Goal: Communication & Community: Answer question/provide support

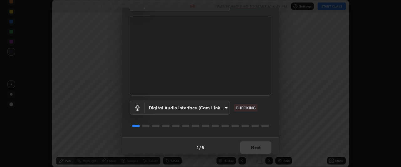
scroll to position [39, 0]
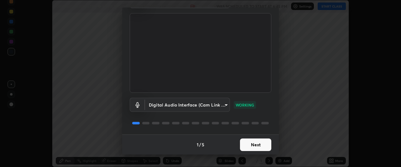
click at [248, 146] on button "Next" at bounding box center [255, 144] width 31 height 13
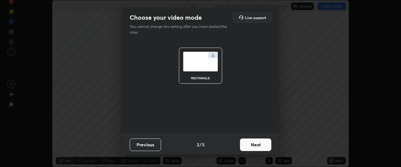
click at [249, 146] on button "Next" at bounding box center [255, 144] width 31 height 13
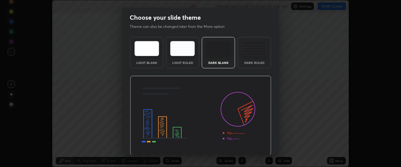
scroll to position [21, 0]
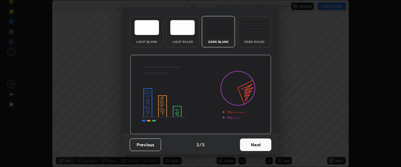
click at [250, 146] on button "Next" at bounding box center [255, 144] width 31 height 13
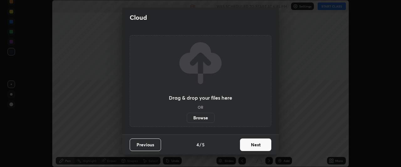
scroll to position [0, 0]
click at [250, 145] on button "Next" at bounding box center [255, 144] width 31 height 13
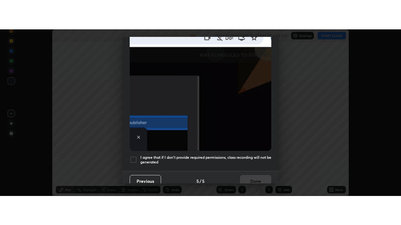
scroll to position [166, 0]
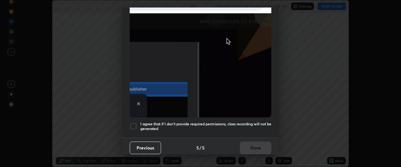
click at [132, 122] on div at bounding box center [134, 126] width 8 height 8
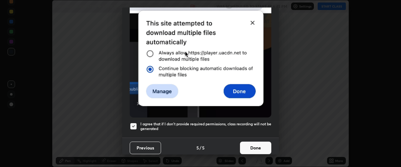
click at [249, 145] on button "Done" at bounding box center [255, 148] width 31 height 13
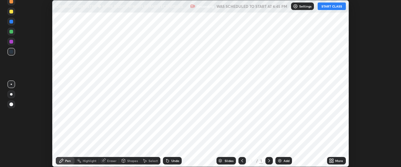
click at [329, 7] on button "START CLASS" at bounding box center [332, 7] width 28 height 8
click at [330, 161] on icon at bounding box center [330, 162] width 2 height 2
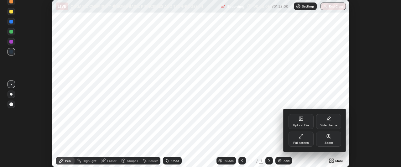
click at [304, 141] on div "Full screen" at bounding box center [301, 142] width 16 height 3
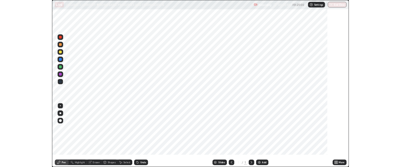
scroll to position [225, 401]
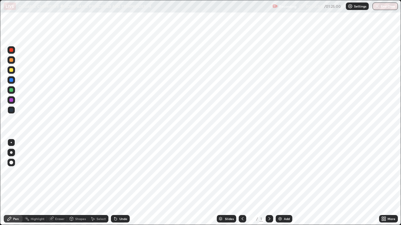
click at [383, 167] on icon at bounding box center [383, 218] width 2 height 2
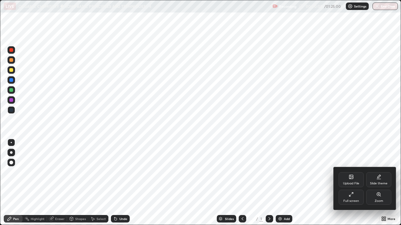
click at [374, 167] on div "Slide theme" at bounding box center [379, 183] width 18 height 3
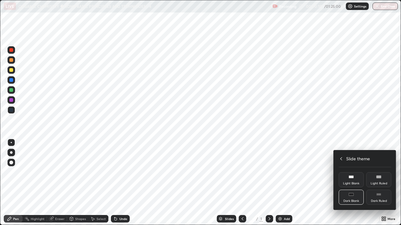
click at [373, 167] on div "Dark Ruled" at bounding box center [379, 201] width 16 height 3
click at [287, 167] on div at bounding box center [200, 112] width 401 height 225
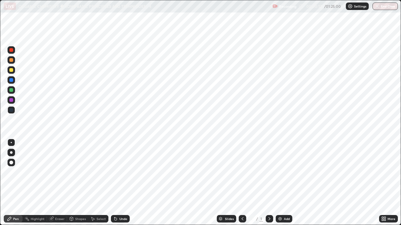
click at [279, 167] on img at bounding box center [279, 219] width 5 height 5
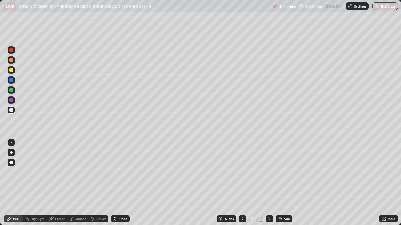
click at [60, 167] on div "Eraser" at bounding box center [59, 219] width 9 height 3
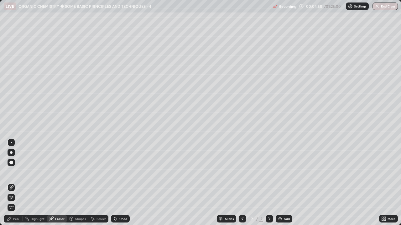
click at [18, 167] on div "Pen" at bounding box center [16, 219] width 6 height 3
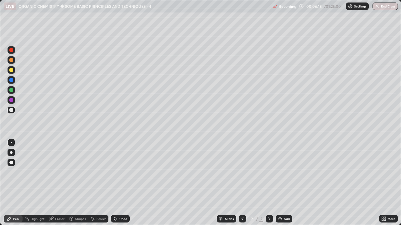
click at [12, 70] on div at bounding box center [11, 70] width 4 height 4
click at [280, 167] on img at bounding box center [279, 219] width 5 height 5
click at [279, 167] on img at bounding box center [279, 219] width 5 height 5
click at [278, 167] on img at bounding box center [279, 219] width 5 height 5
click at [13, 100] on div at bounding box center [11, 100] width 4 height 4
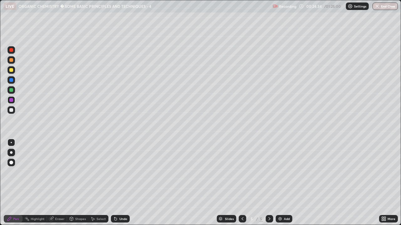
click at [12, 111] on div at bounding box center [11, 110] width 4 height 4
click at [279, 167] on img at bounding box center [279, 219] width 5 height 5
click at [60, 167] on div "Eraser" at bounding box center [59, 219] width 9 height 3
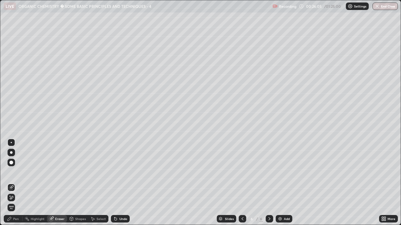
click at [19, 167] on div "Pen" at bounding box center [13, 219] width 19 height 8
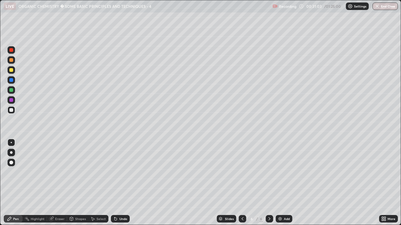
click at [278, 167] on img at bounding box center [279, 219] width 5 height 5
click at [60, 167] on div "Eraser" at bounding box center [59, 219] width 9 height 3
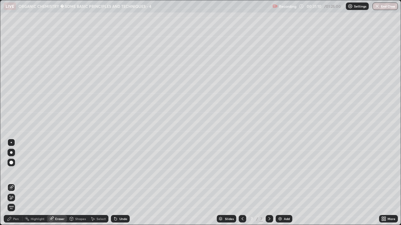
click at [18, 167] on div "Pen" at bounding box center [16, 219] width 6 height 3
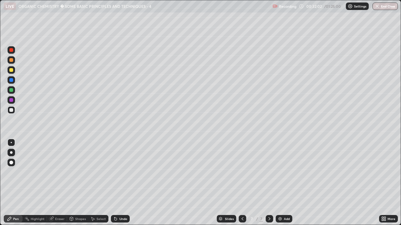
click at [11, 50] on div at bounding box center [11, 50] width 4 height 4
click at [11, 100] on div at bounding box center [11, 100] width 4 height 4
click at [278, 167] on img at bounding box center [279, 219] width 5 height 5
click at [56, 167] on div "Eraser" at bounding box center [59, 219] width 9 height 3
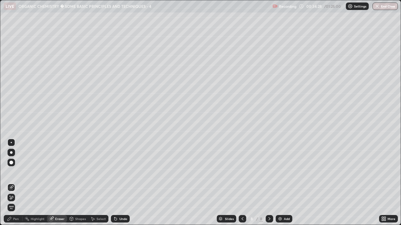
click at [17, 167] on div "Pen" at bounding box center [16, 219] width 6 height 3
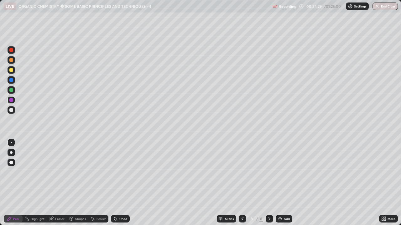
click at [12, 50] on div at bounding box center [11, 50] width 4 height 4
click at [11, 71] on div at bounding box center [11, 70] width 4 height 4
click at [63, 167] on div "Eraser" at bounding box center [59, 219] width 9 height 3
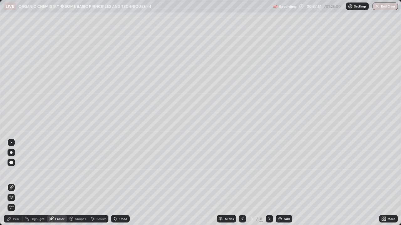
click at [18, 167] on div "Pen" at bounding box center [16, 219] width 6 height 3
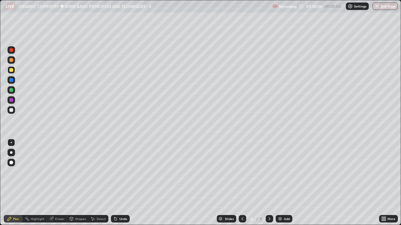
click at [280, 167] on img at bounding box center [279, 219] width 5 height 5
click at [12, 80] on div at bounding box center [11, 80] width 4 height 4
click at [11, 52] on div at bounding box center [11, 50] width 4 height 4
click at [117, 167] on icon at bounding box center [115, 219] width 5 height 5
click at [12, 91] on div at bounding box center [11, 90] width 4 height 4
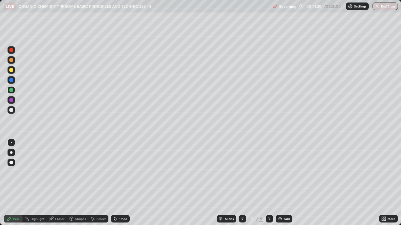
click at [280, 167] on img at bounding box center [279, 219] width 5 height 5
click at [12, 51] on div at bounding box center [11, 50] width 4 height 4
click at [13, 70] on div at bounding box center [11, 70] width 4 height 4
click at [14, 101] on div at bounding box center [12, 100] width 8 height 8
click at [13, 51] on div at bounding box center [11, 50] width 4 height 4
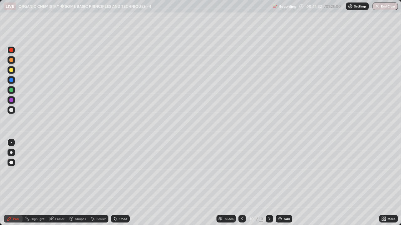
click at [279, 167] on img at bounding box center [279, 219] width 5 height 5
click at [57, 167] on div "Eraser" at bounding box center [59, 219] width 9 height 3
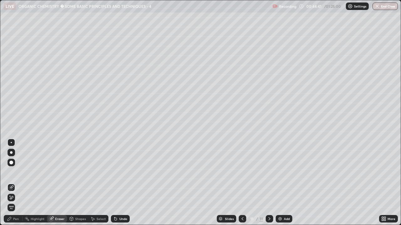
click at [18, 167] on div "Pen" at bounding box center [16, 219] width 6 height 3
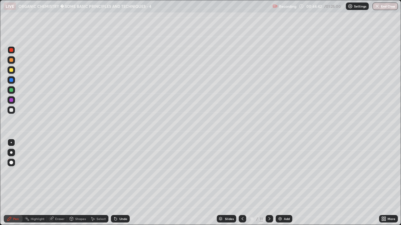
click at [11, 109] on div at bounding box center [11, 110] width 4 height 4
click at [56, 167] on div "Eraser" at bounding box center [59, 219] width 9 height 3
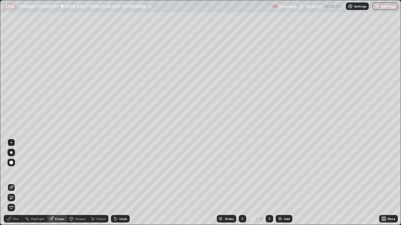
click at [57, 167] on div "Eraser" at bounding box center [59, 219] width 9 height 3
click at [18, 167] on div "Pen" at bounding box center [16, 219] width 6 height 3
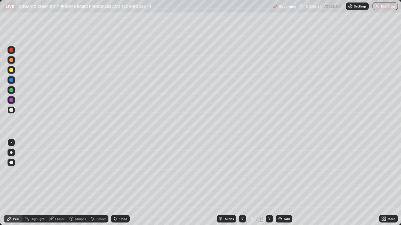
click at [12, 50] on div at bounding box center [11, 50] width 4 height 4
click at [119, 167] on div "Undo" at bounding box center [123, 219] width 8 height 3
click at [10, 71] on div at bounding box center [11, 70] width 4 height 4
click at [12, 52] on div at bounding box center [12, 50] width 8 height 8
click at [12, 91] on div at bounding box center [11, 90] width 4 height 4
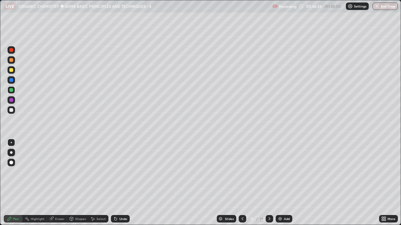
click at [12, 79] on div at bounding box center [11, 80] width 4 height 4
click at [59, 167] on div "Eraser" at bounding box center [59, 219] width 9 height 3
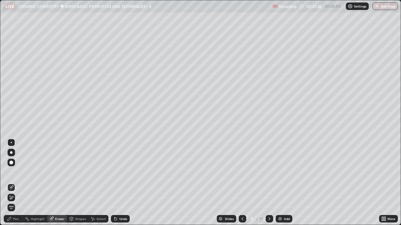
click at [16, 167] on div "Pen" at bounding box center [16, 219] width 6 height 3
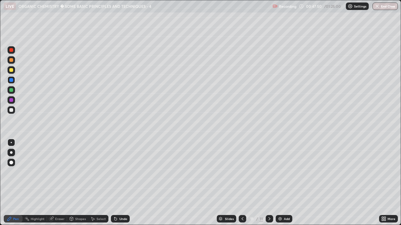
click at [280, 167] on img at bounding box center [279, 219] width 5 height 5
click at [11, 71] on div at bounding box center [11, 70] width 4 height 4
click at [12, 91] on div at bounding box center [11, 90] width 4 height 4
click at [278, 167] on img at bounding box center [279, 219] width 5 height 5
click at [13, 51] on div at bounding box center [11, 50] width 4 height 4
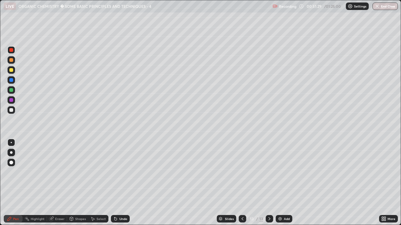
click at [14, 71] on div at bounding box center [12, 70] width 8 height 8
click at [279, 167] on img at bounding box center [279, 219] width 5 height 5
click at [11, 100] on div at bounding box center [11, 100] width 4 height 4
click at [11, 52] on div at bounding box center [11, 50] width 4 height 4
click at [11, 90] on div at bounding box center [11, 90] width 4 height 4
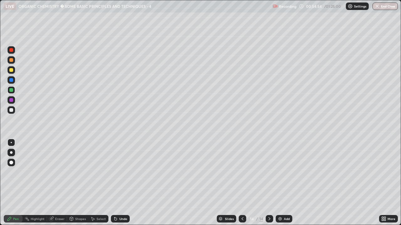
click at [10, 80] on div at bounding box center [11, 80] width 4 height 4
click at [279, 167] on img at bounding box center [279, 219] width 5 height 5
click at [12, 51] on div at bounding box center [11, 50] width 4 height 4
click at [278, 167] on img at bounding box center [279, 219] width 5 height 5
click at [13, 71] on div at bounding box center [11, 70] width 4 height 4
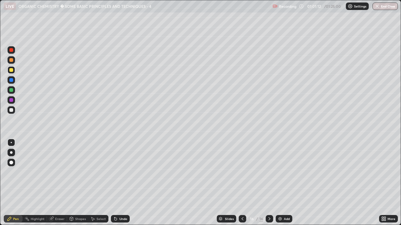
click at [279, 167] on img at bounding box center [279, 219] width 5 height 5
click at [63, 167] on div "Eraser" at bounding box center [59, 219] width 9 height 3
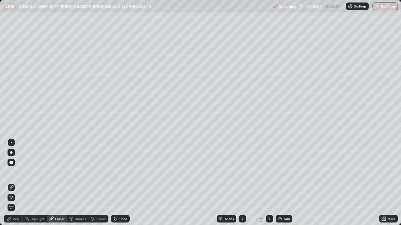
click at [20, 167] on div "Pen" at bounding box center [13, 219] width 19 height 8
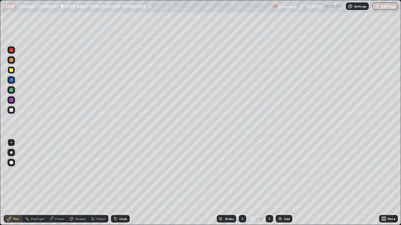
click at [278, 167] on img at bounding box center [279, 219] width 5 height 5
click at [279, 167] on img at bounding box center [280, 219] width 5 height 5
click at [119, 167] on div "Undo" at bounding box center [123, 219] width 8 height 3
click at [17, 167] on div "Pen" at bounding box center [13, 219] width 19 height 8
click at [278, 167] on img at bounding box center [279, 219] width 5 height 5
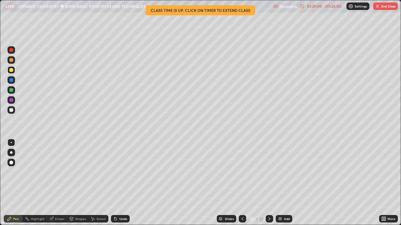
click at [380, 7] on button "End Class" at bounding box center [385, 7] width 25 height 8
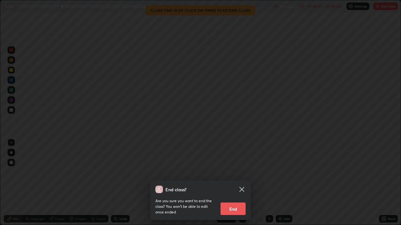
click at [236, 167] on button "End" at bounding box center [232, 209] width 25 height 13
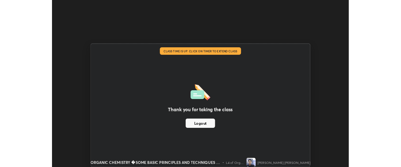
scroll to position [31152, 30918]
